Goal: Task Accomplishment & Management: Manage account settings

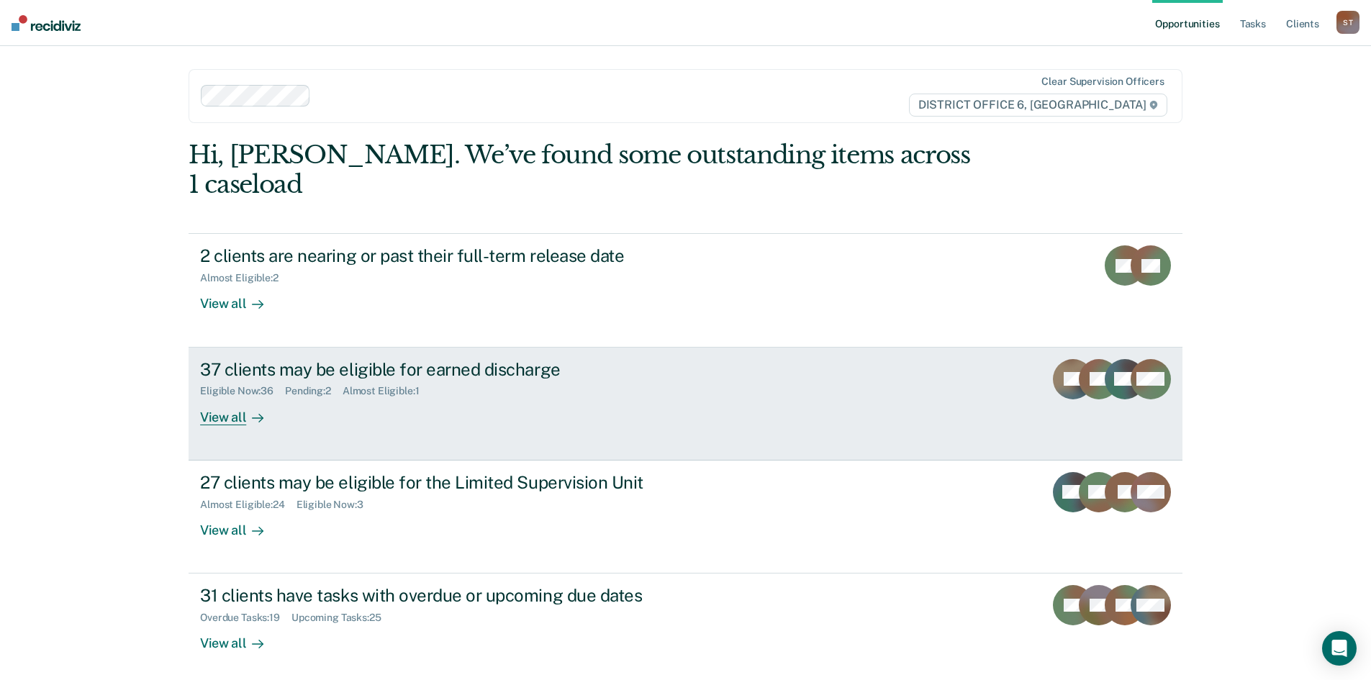
click at [202, 397] on div "View all" at bounding box center [240, 411] width 81 height 28
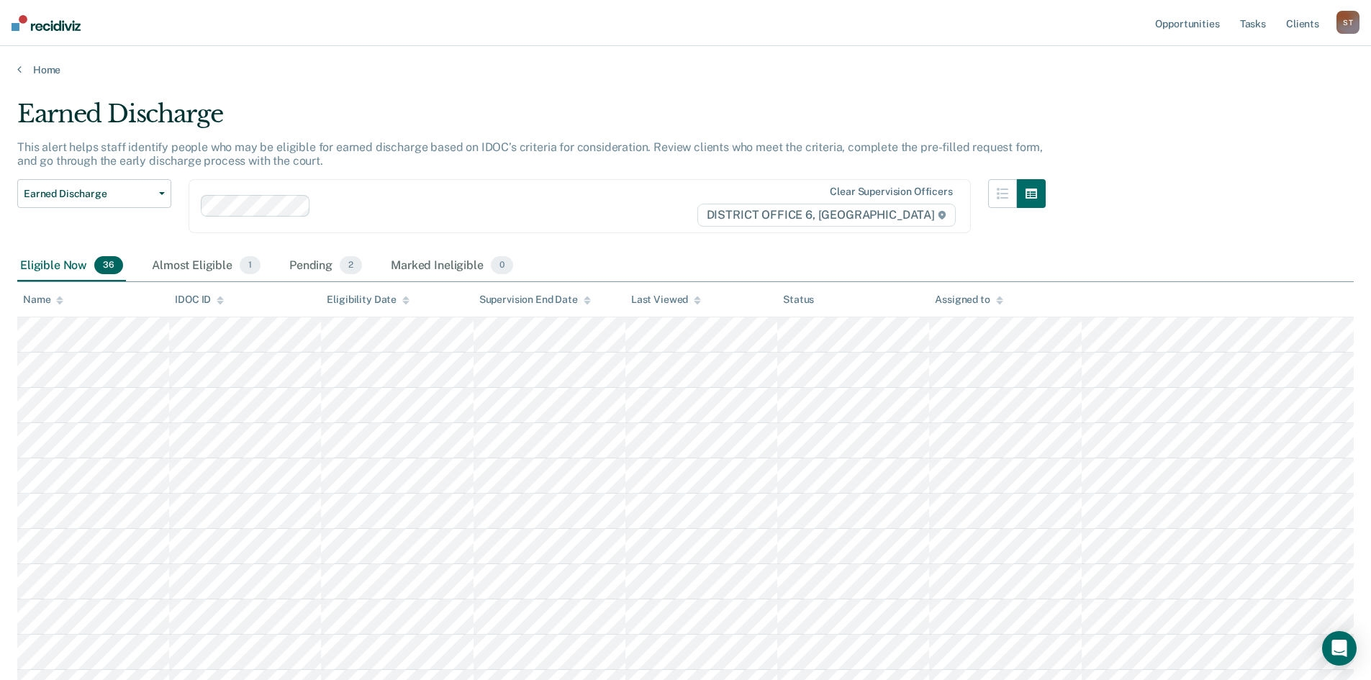
click at [318, 266] on div "Pending 2" at bounding box center [325, 267] width 78 height 32
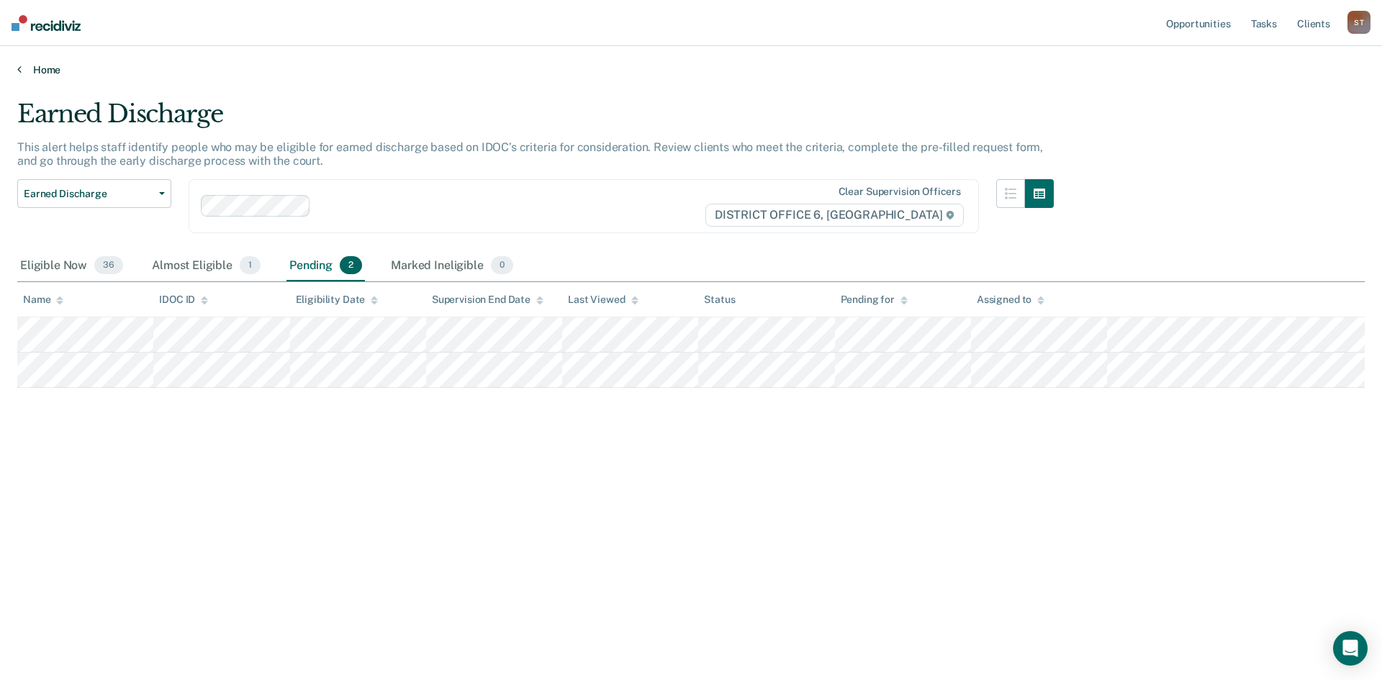
click at [19, 70] on icon at bounding box center [19, 69] width 4 height 12
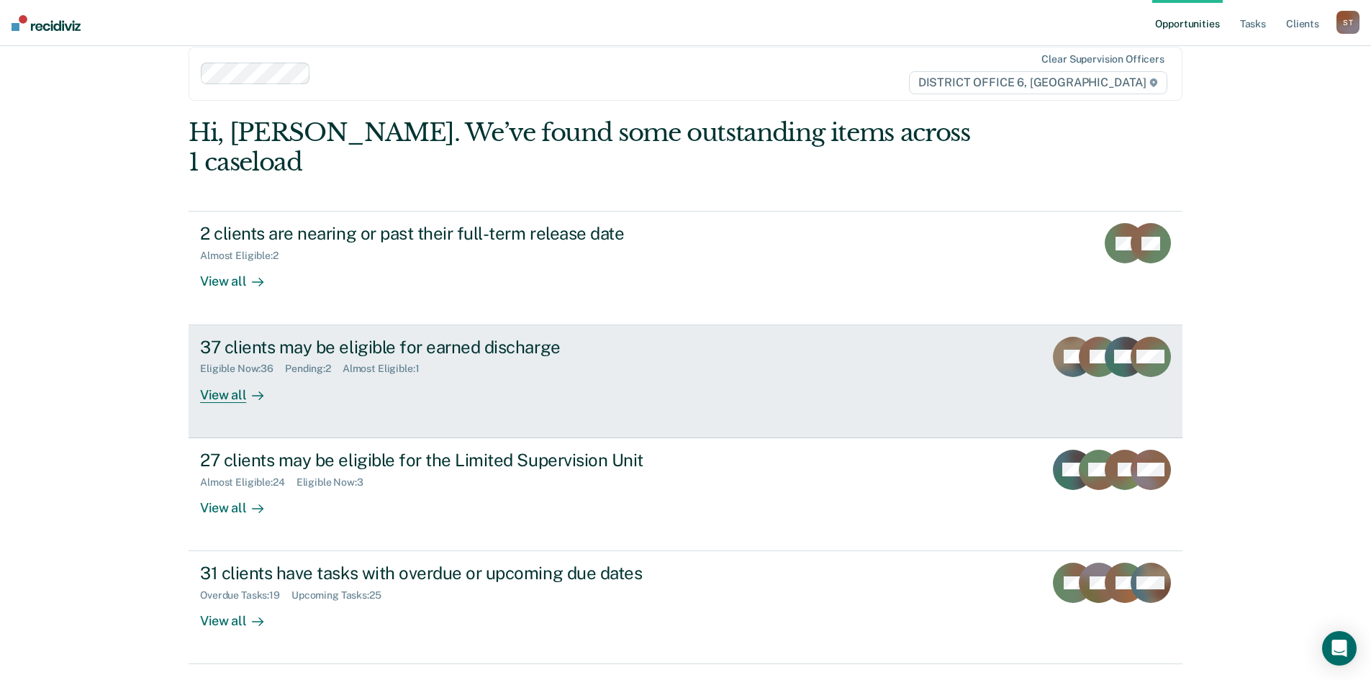
scroll to position [35, 0]
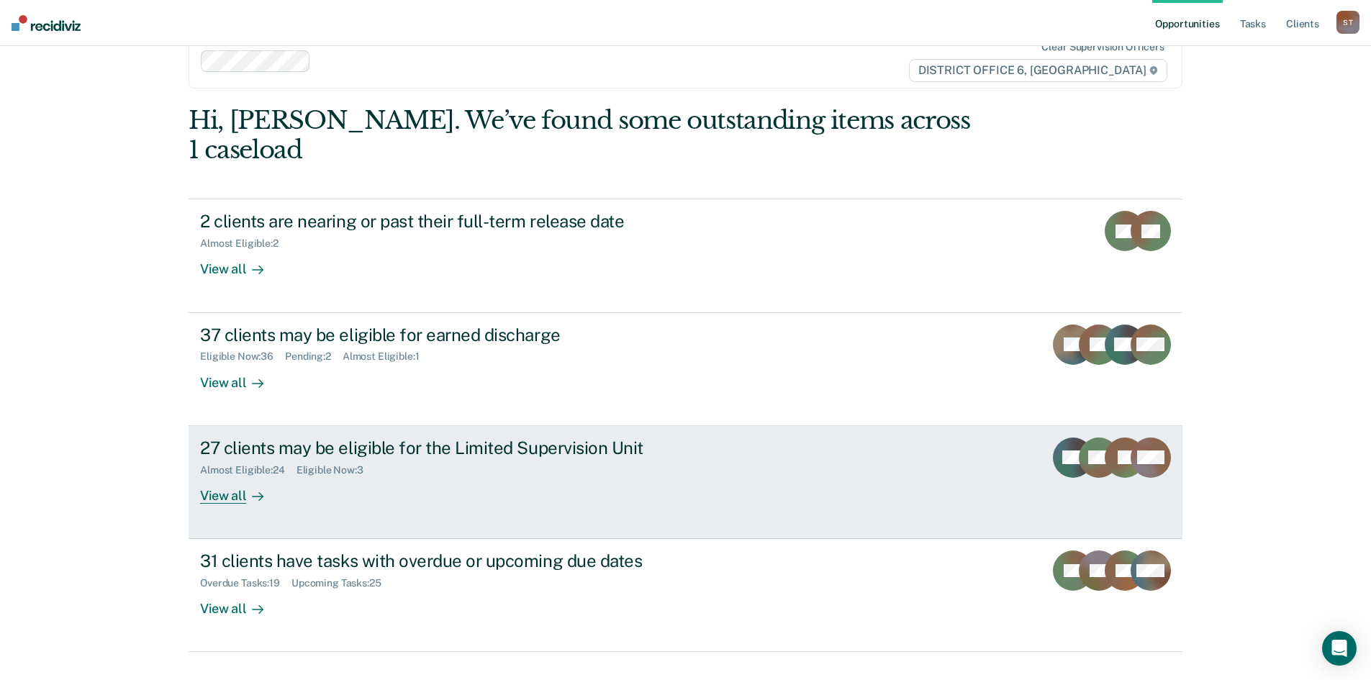
click at [206, 476] on div "View all" at bounding box center [240, 490] width 81 height 28
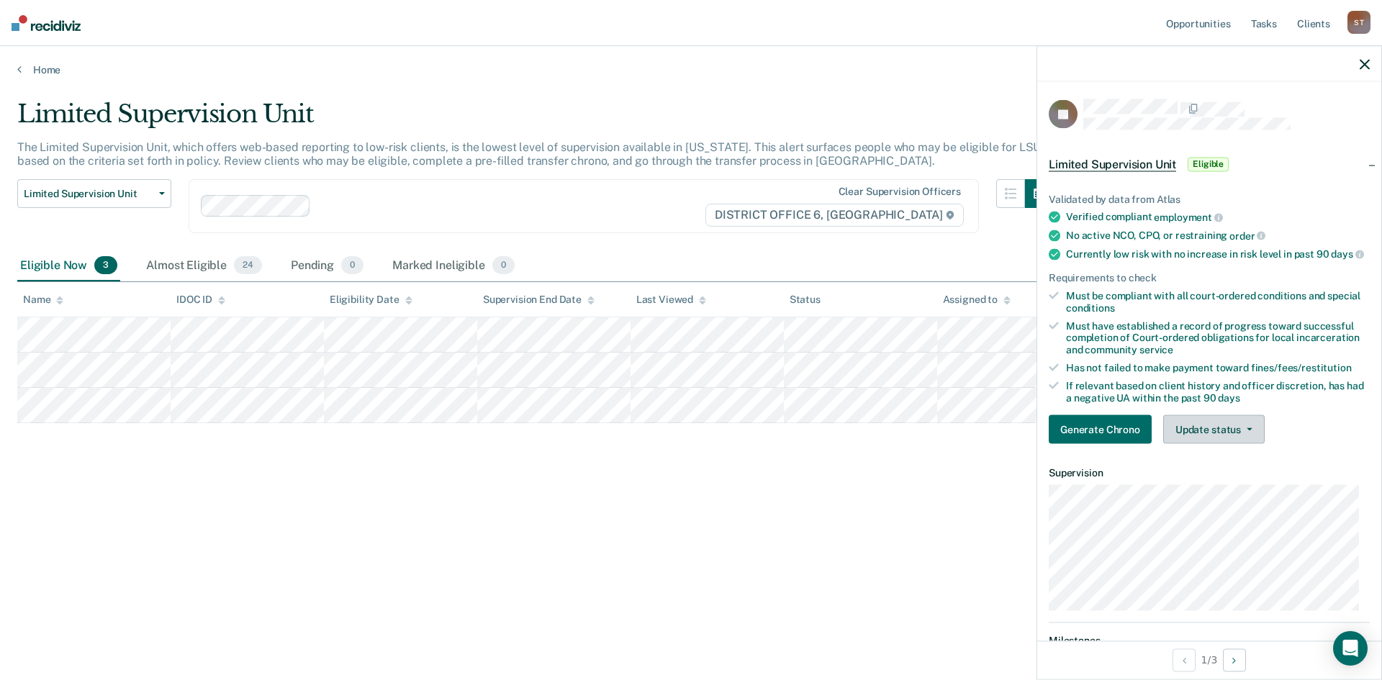
click at [1247, 431] on icon "button" at bounding box center [1250, 429] width 6 height 3
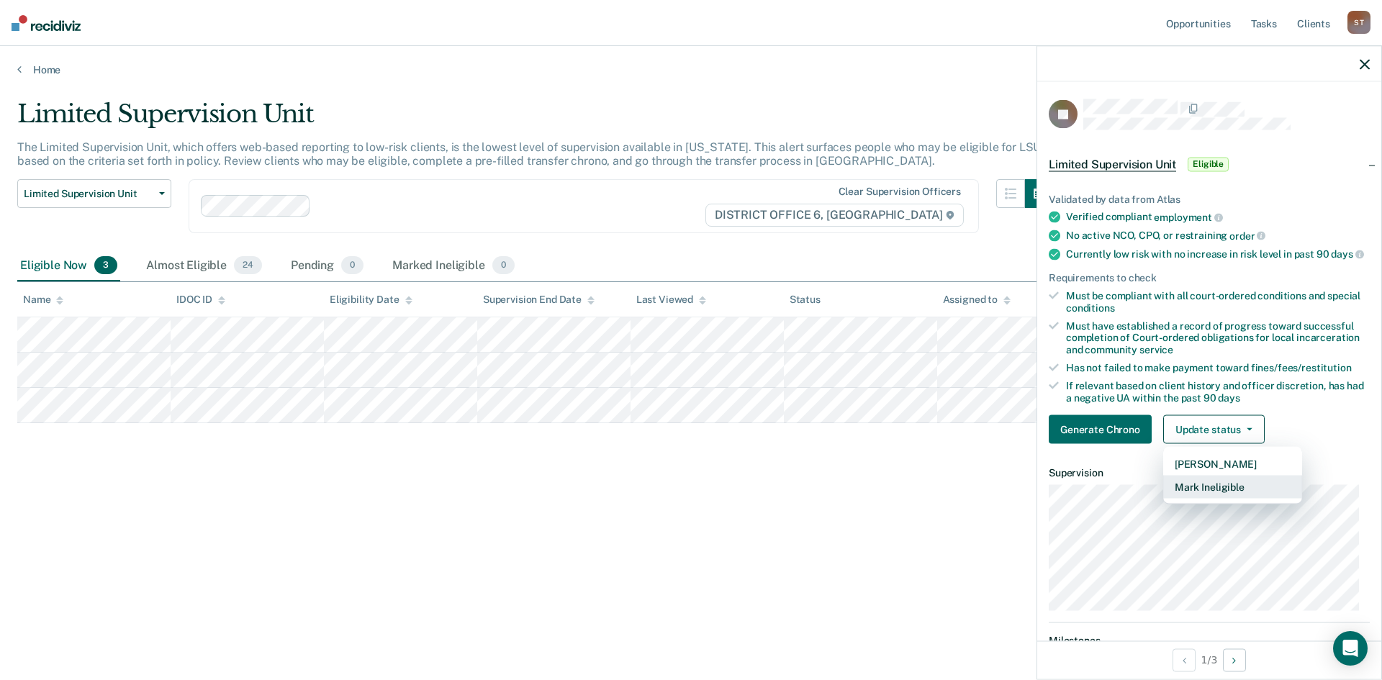
click at [1242, 499] on button "Mark Ineligible" at bounding box center [1232, 487] width 139 height 23
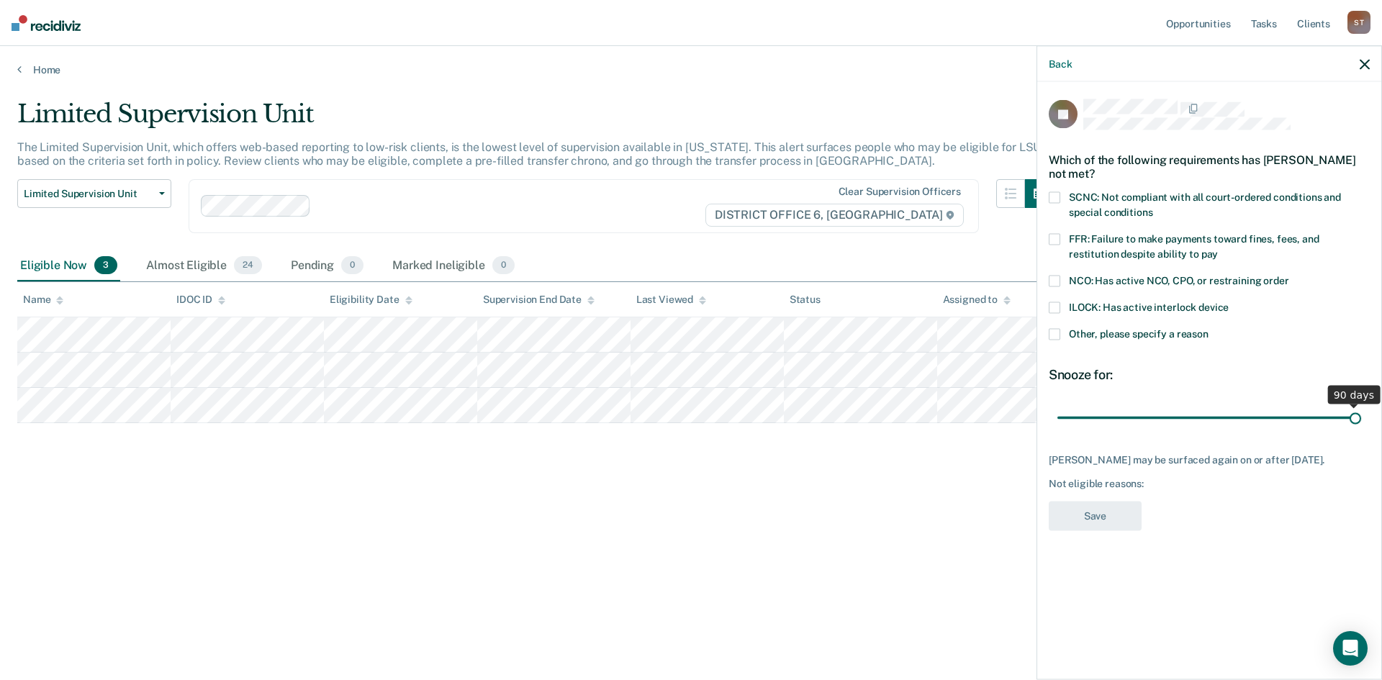
drag, startPoint x: 1155, startPoint y: 420, endPoint x: 1364, endPoint y: 423, distance: 208.8
type input "90"
click at [1361, 423] on input "range" at bounding box center [1209, 417] width 304 height 25
click at [840, 505] on div "Limited Supervision Unit The Limited Supervision Unit, which offers web-based r…" at bounding box center [691, 335] width 1348 height 473
click at [1363, 65] on icon "button" at bounding box center [1365, 64] width 10 height 10
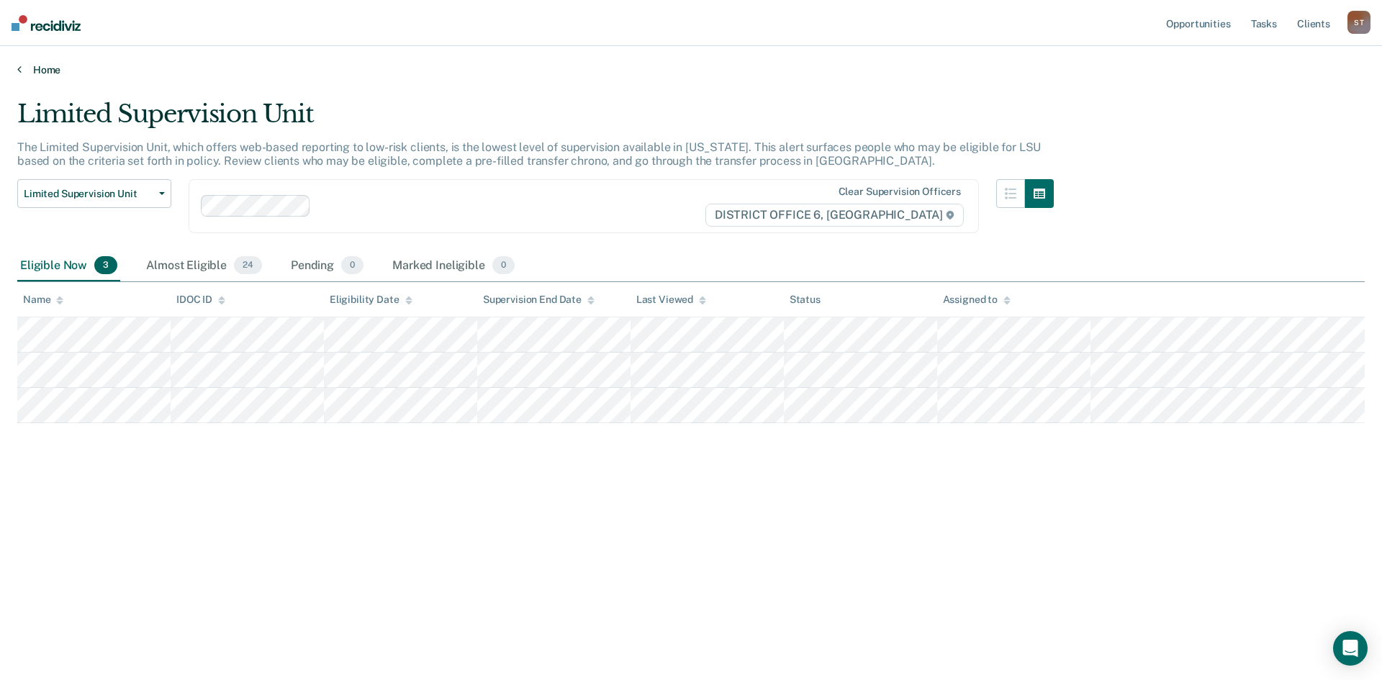
click at [22, 67] on link "Home" at bounding box center [691, 69] width 1348 height 13
